Goal: Check status: Check status

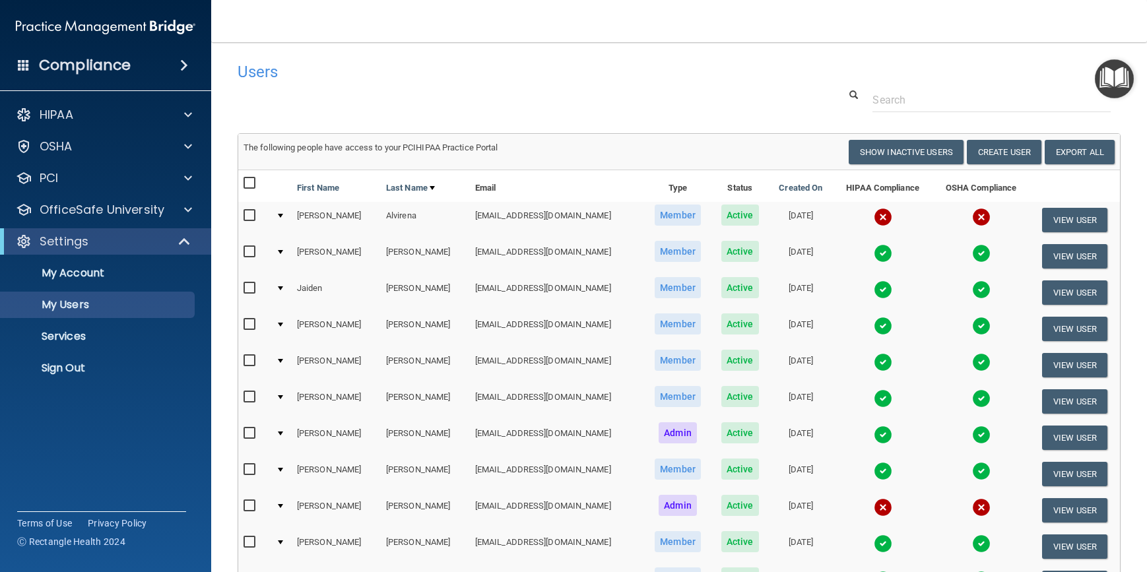
select select "20"
drag, startPoint x: 471, startPoint y: 78, endPoint x: 411, endPoint y: 75, distance: 60.8
click at [411, 75] on h4 "Users" at bounding box center [491, 71] width 507 height 17
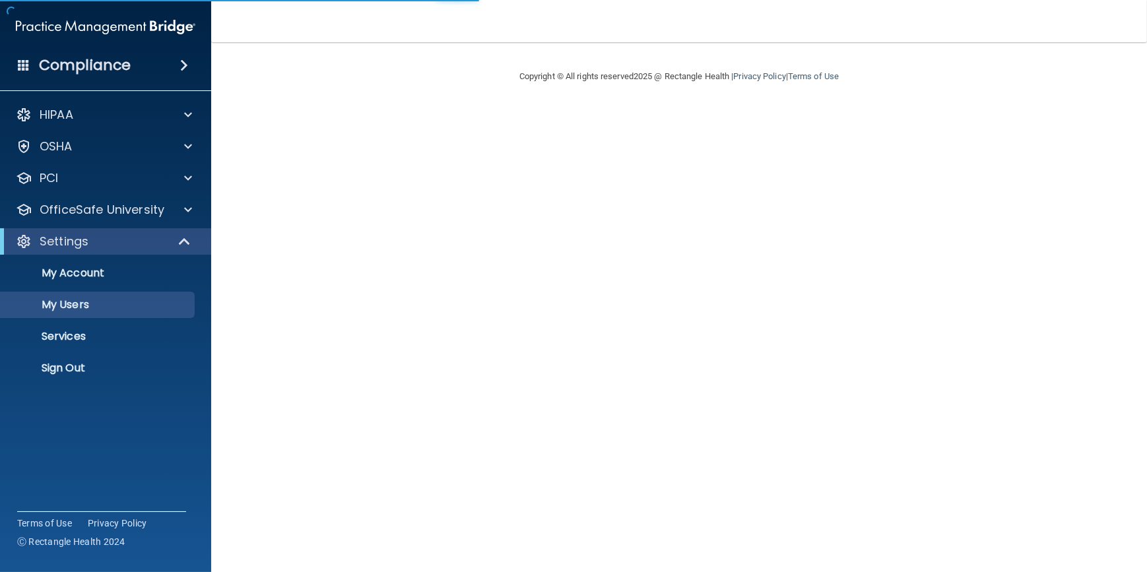
select select "20"
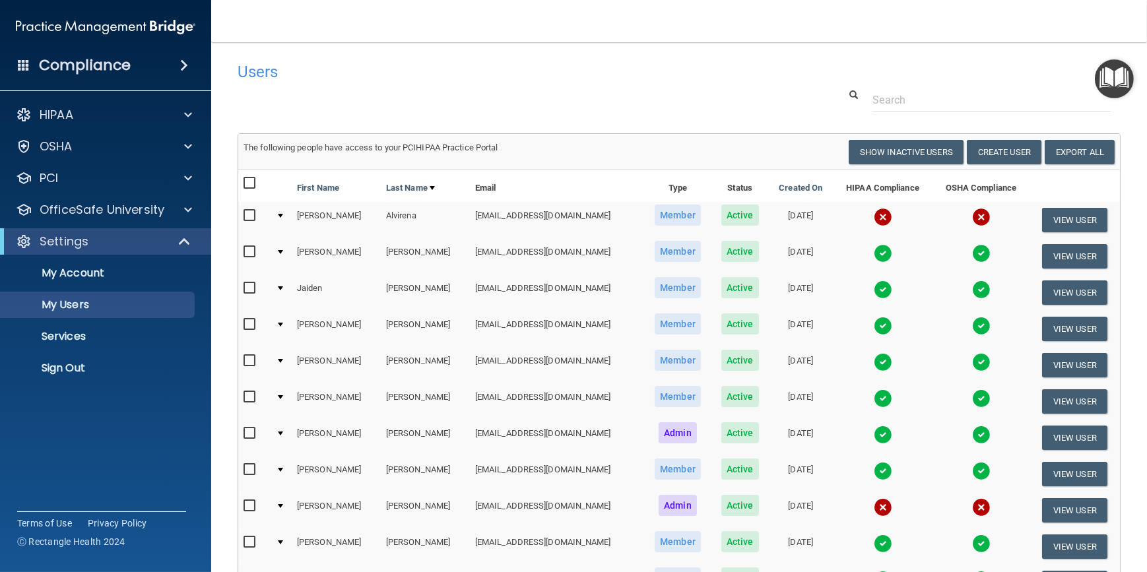
drag, startPoint x: 550, startPoint y: 69, endPoint x: 393, endPoint y: 86, distance: 158.0
click at [379, 88] on div at bounding box center [679, 100] width 903 height 24
click at [874, 213] on img at bounding box center [883, 217] width 18 height 18
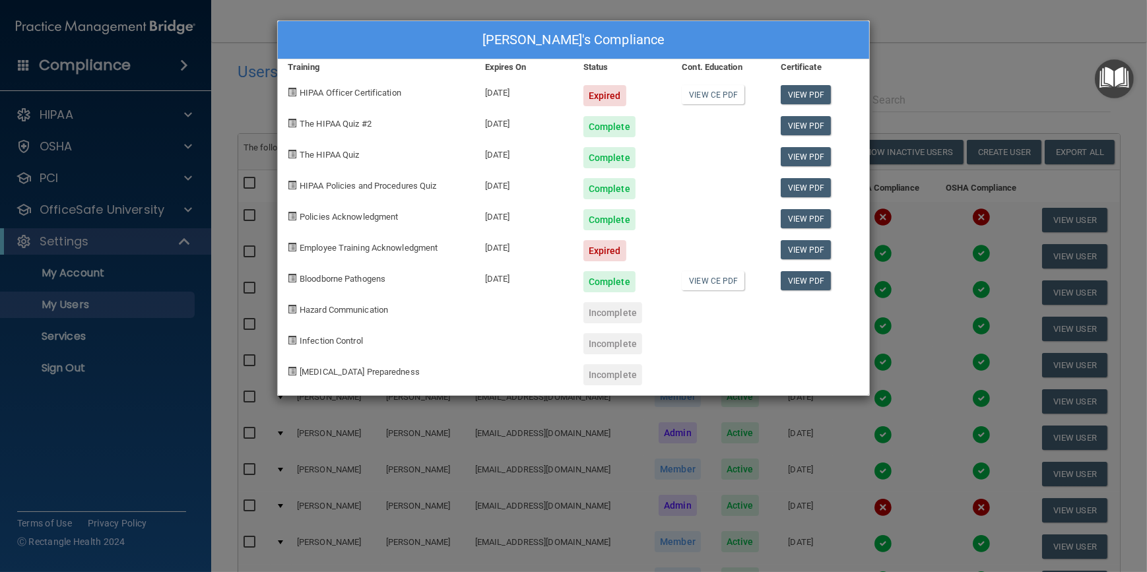
click at [920, 55] on div "Michelle Alvirena's Compliance Training Expires On Status Cont. Education Certi…" at bounding box center [573, 286] width 1147 height 572
